Goal: Task Accomplishment & Management: Manage account settings

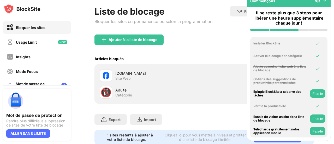
scroll to position [66, 0]
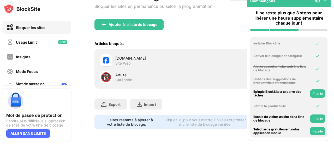
drag, startPoint x: 334, startPoint y: 64, endPoint x: 334, endPoint y: 130, distance: 65.8
click at [334, 130] on div "Connexion Liste de blocage Bloquer les sites en permanence ou selon la programm…" at bounding box center [204, 72] width 260 height 144
click at [142, 56] on div "facebook.com" at bounding box center [159, 57] width 89 height 5
click at [116, 55] on div "facebook.com" at bounding box center [159, 57] width 89 height 5
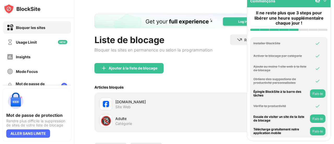
scroll to position [14, 0]
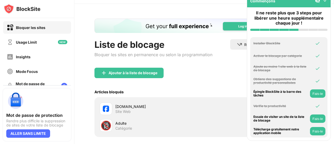
drag, startPoint x: 314, startPoint y: 21, endPoint x: 314, endPoint y: 16, distance: 4.2
click at [314, 16] on div "Il ne reste plus que 3 steps pour libérer une heure supplémentaire chaque jour !" at bounding box center [288, 17] width 77 height 15
click at [326, 2] on img at bounding box center [324, 0] width 5 height 5
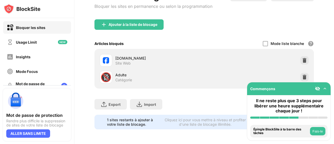
scroll to position [66, 0]
drag, startPoint x: 334, startPoint y: 64, endPoint x: 334, endPoint y: 105, distance: 41.5
click at [334, 105] on div "Connexion Liste de blocage Bloquer les sites en permanence ou selon la programm…" at bounding box center [204, 72] width 260 height 144
click at [302, 59] on img at bounding box center [304, 60] width 5 height 5
